Goal: Task Accomplishment & Management: Use online tool/utility

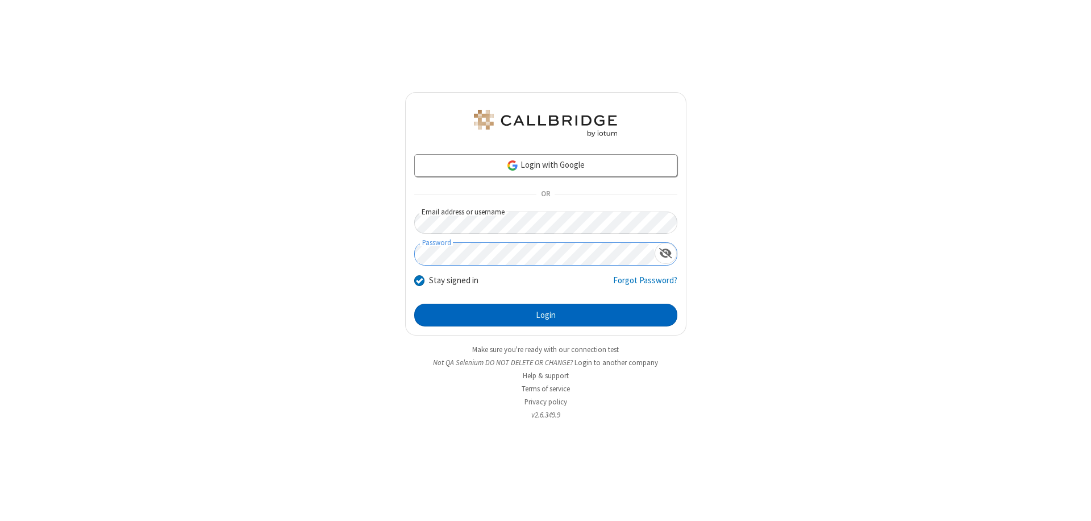
click at [546, 315] on button "Login" at bounding box center [545, 314] width 263 height 23
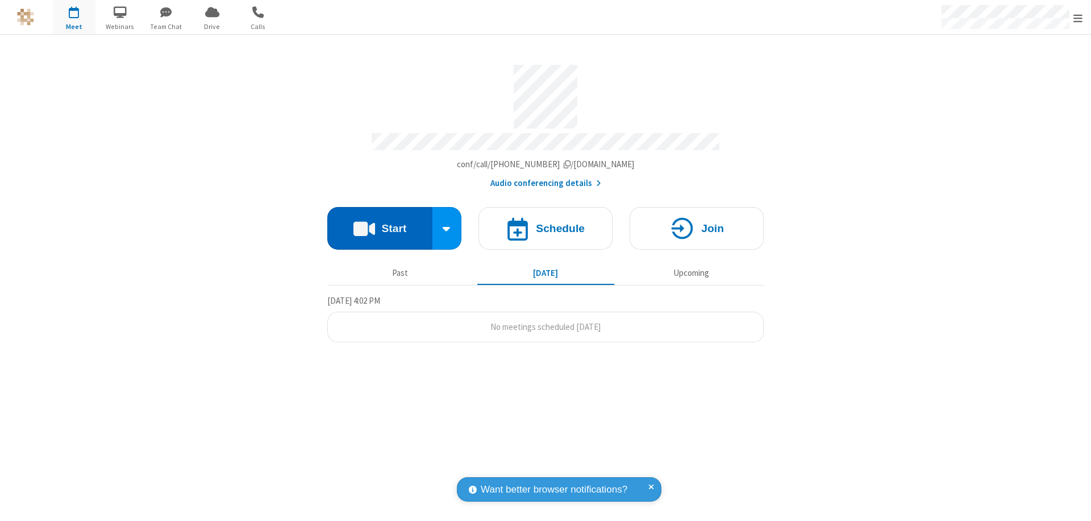
click at [380, 223] on button "Start" at bounding box center [379, 228] width 105 height 43
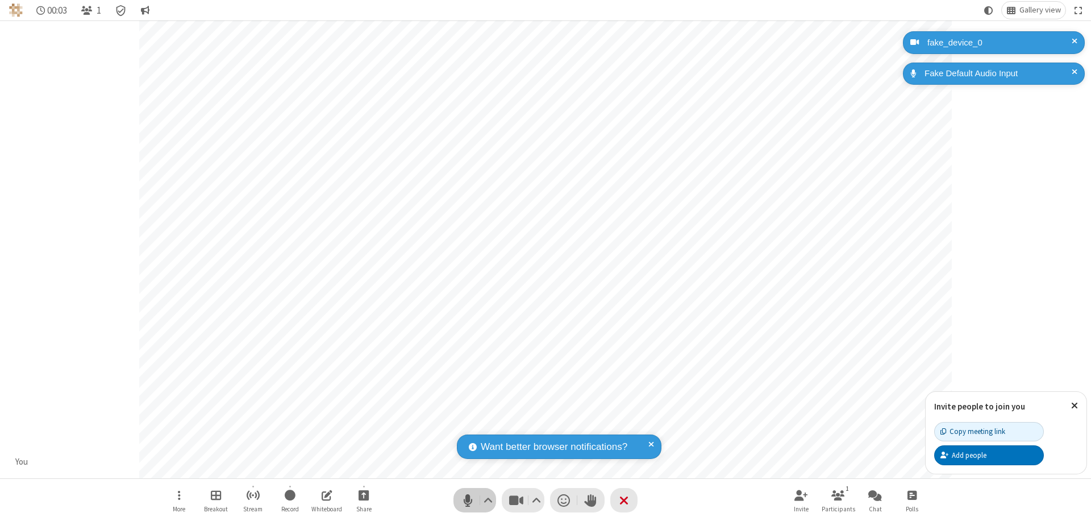
click at [468, 500] on span "Mute (⌘+Shift+A)" at bounding box center [467, 500] width 17 height 16
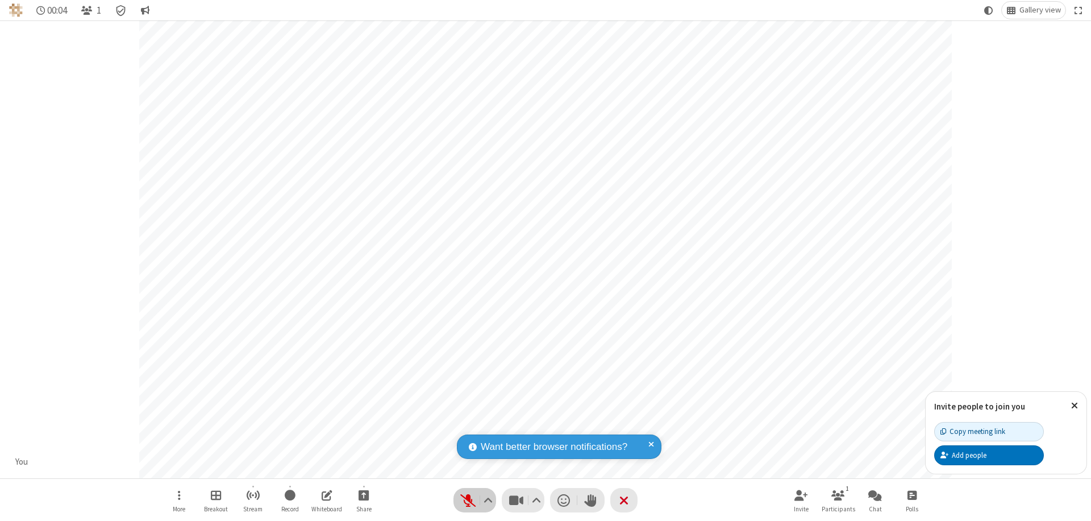
click at [468, 500] on span "Unmute (⌘+Shift+A)" at bounding box center [467, 500] width 17 height 16
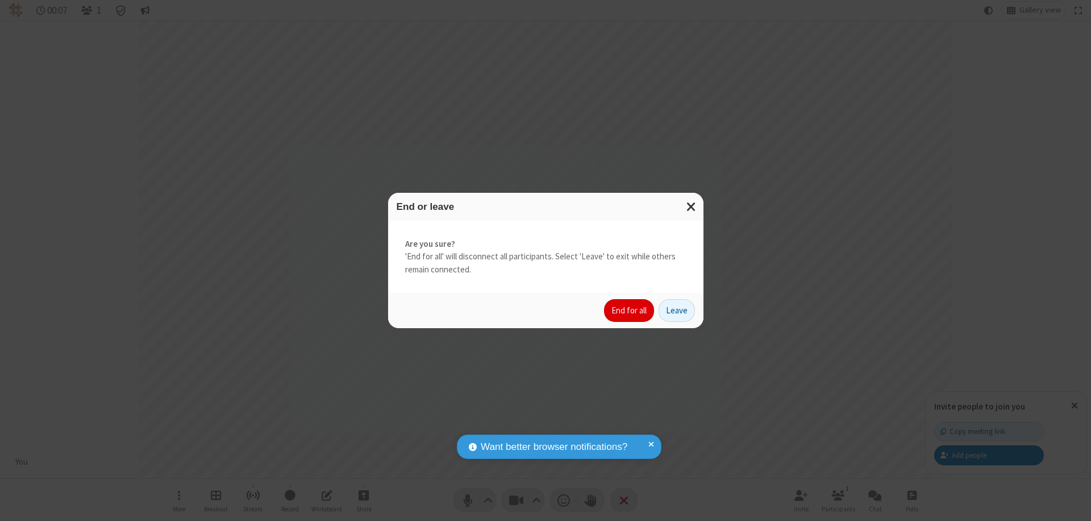
click at [630, 310] on button "End for all" at bounding box center [629, 310] width 50 height 23
